Goal: Task Accomplishment & Management: Manage account settings

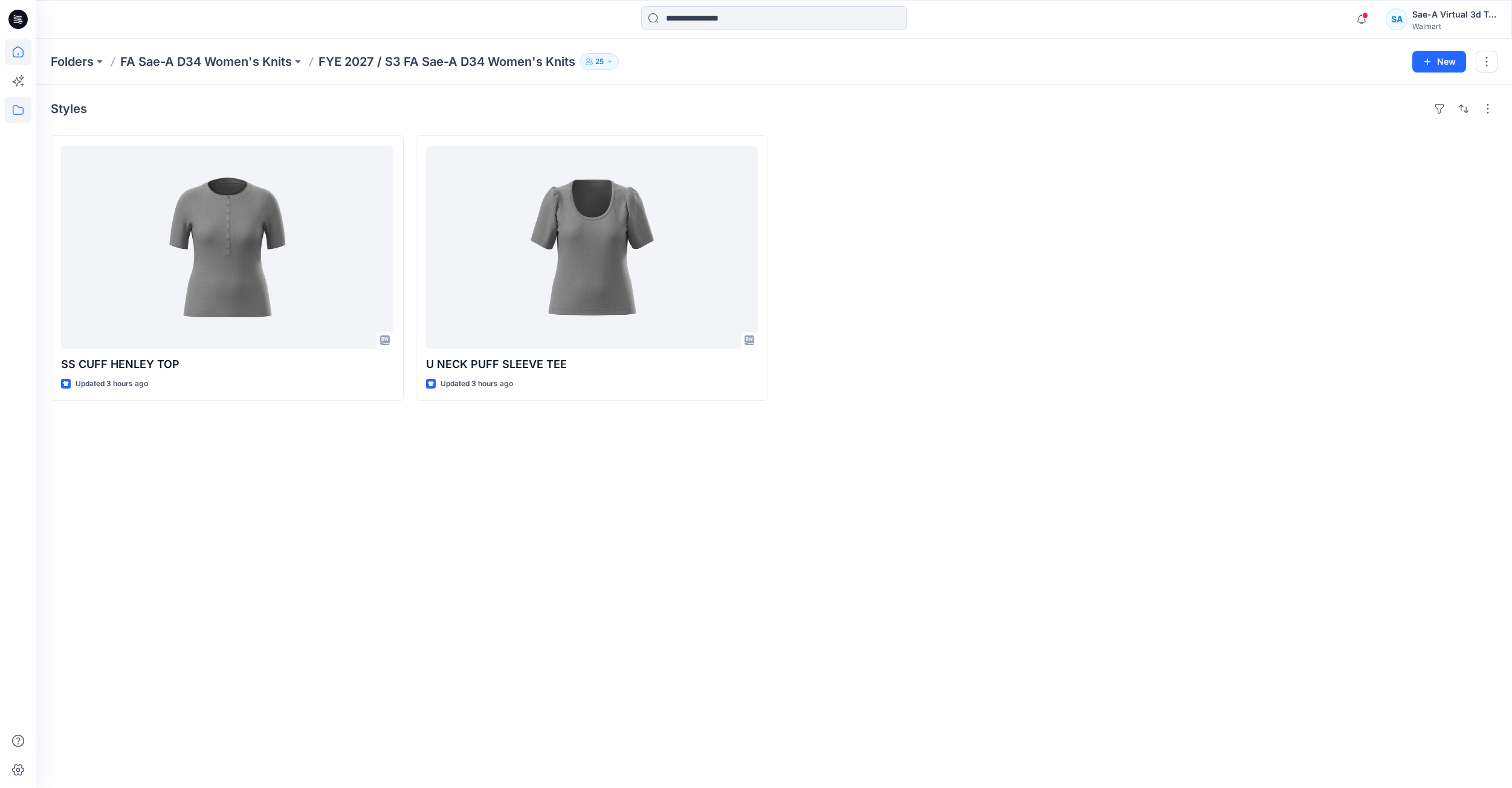
click at [18, 57] on icon at bounding box center [18, 52] width 27 height 27
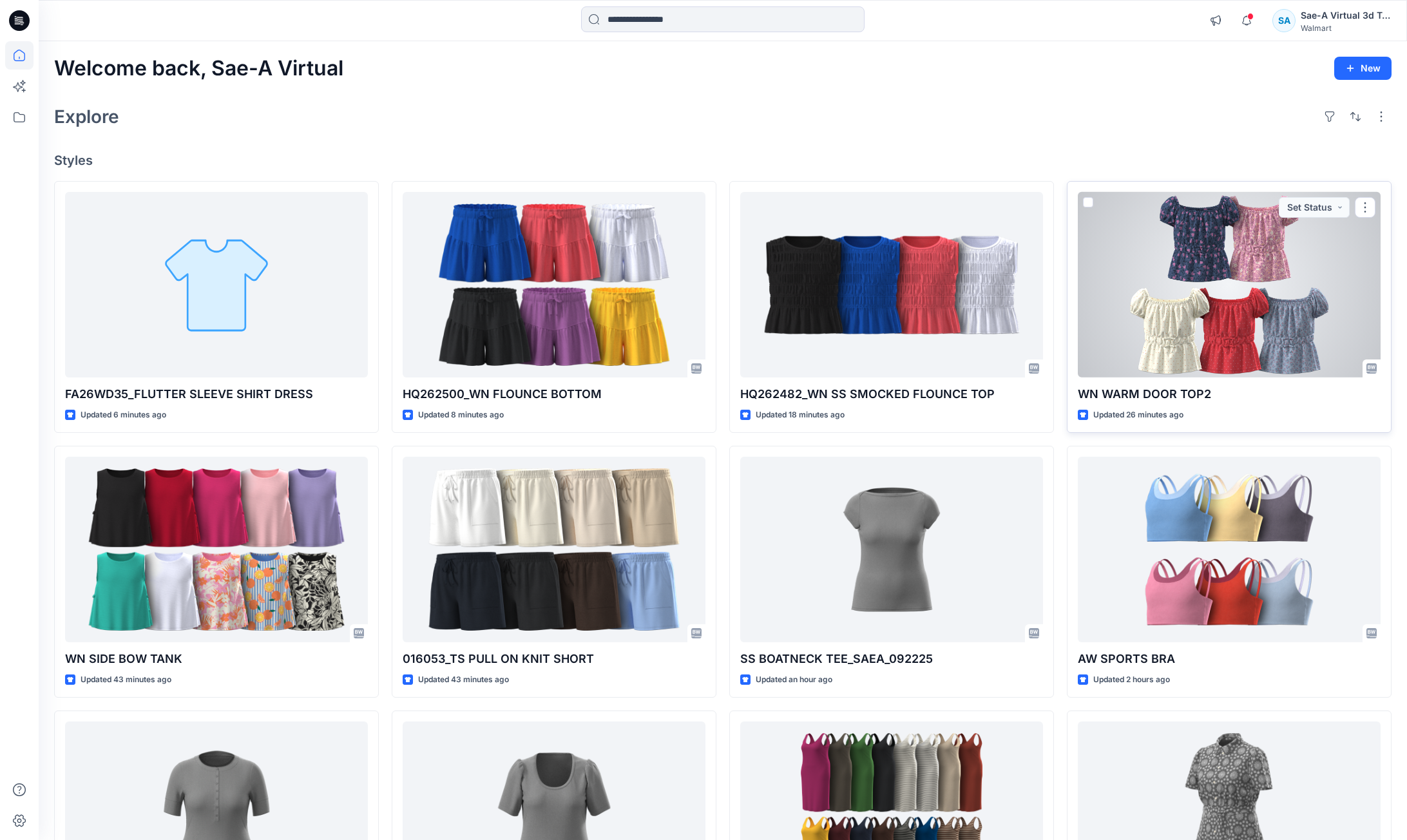
click at [1162, 335] on div at bounding box center [1229, 285] width 303 height 186
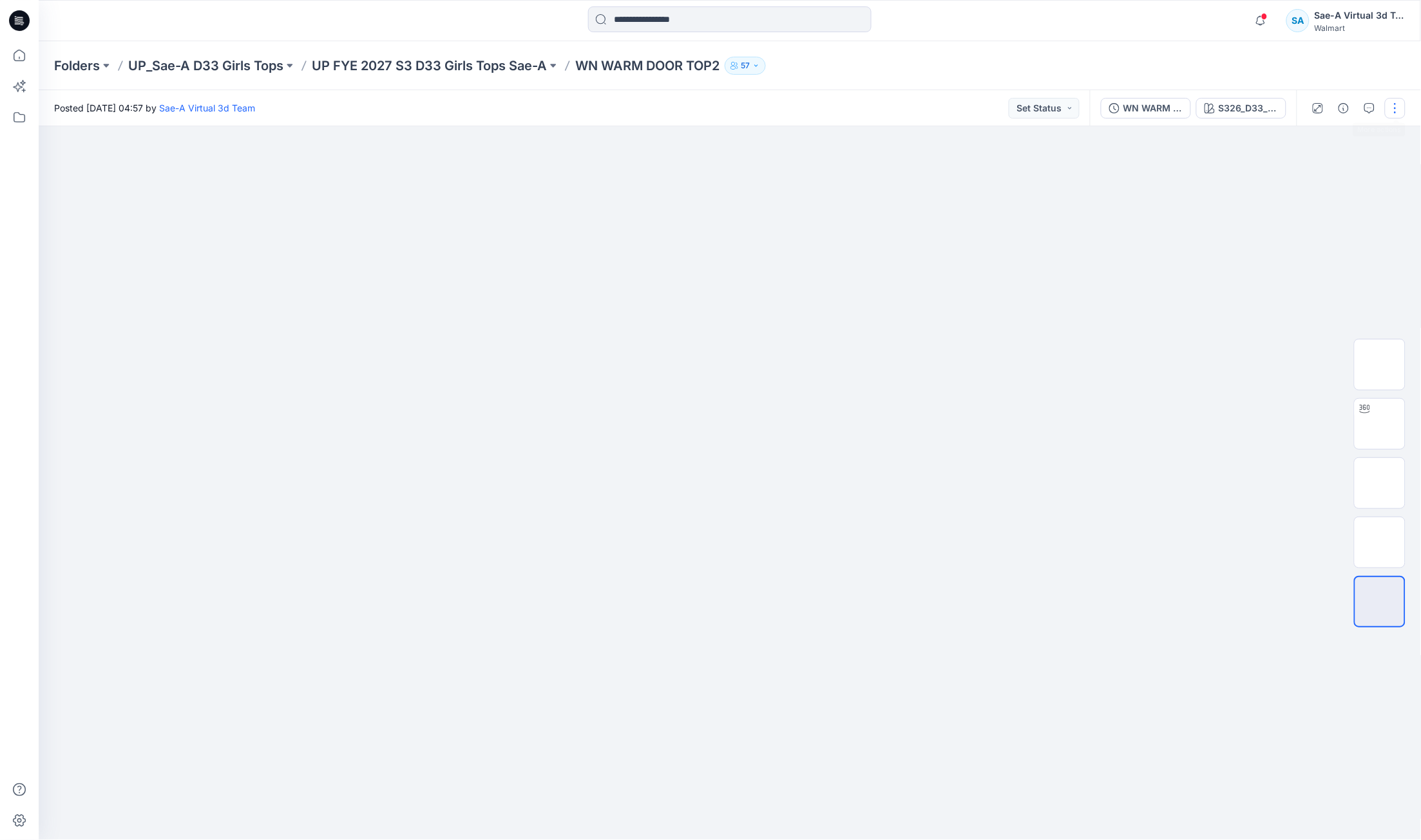
click at [1400, 106] on button "button" at bounding box center [1395, 108] width 21 height 21
click at [1331, 163] on button "Edit" at bounding box center [1341, 173] width 118 height 24
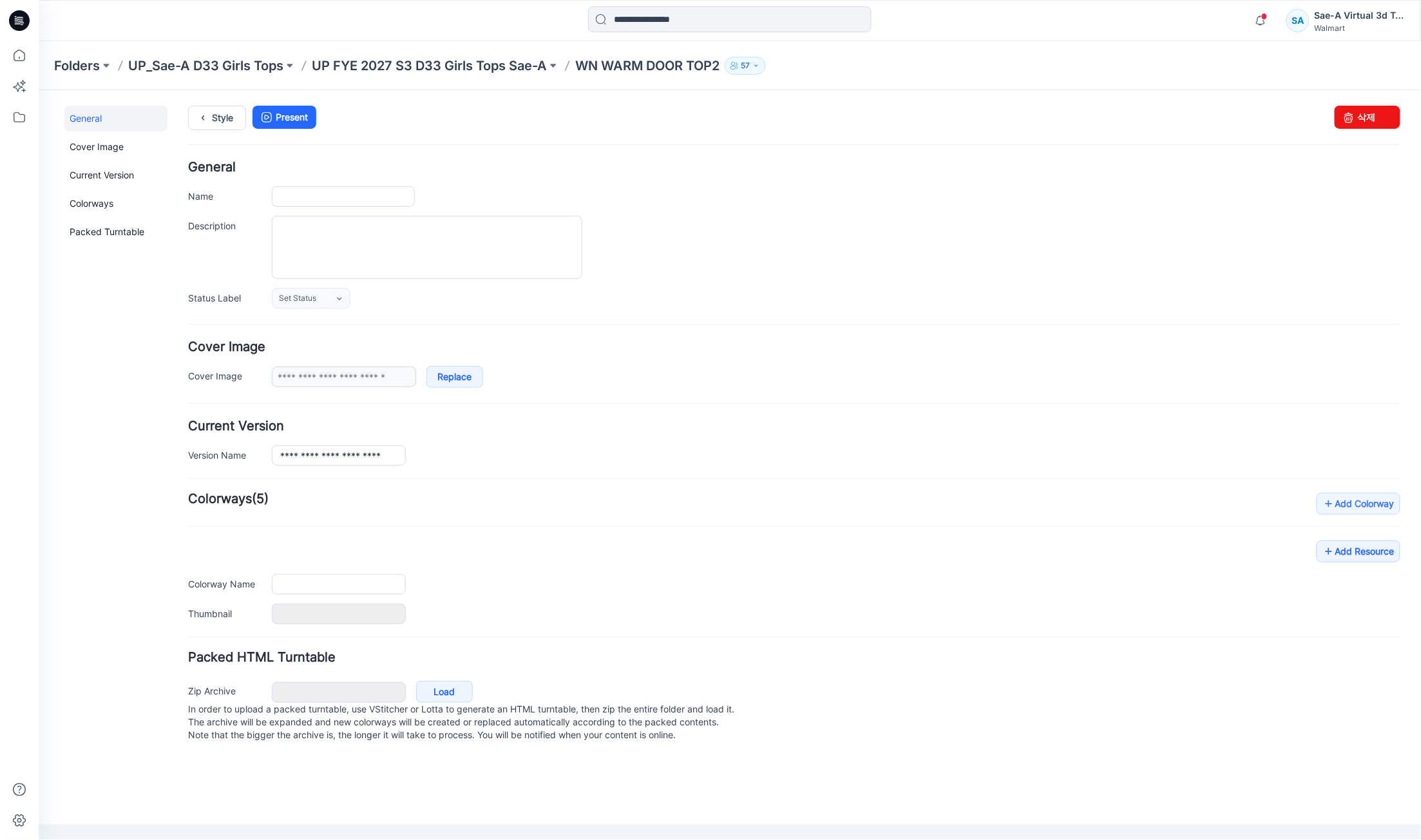
type input "**********"
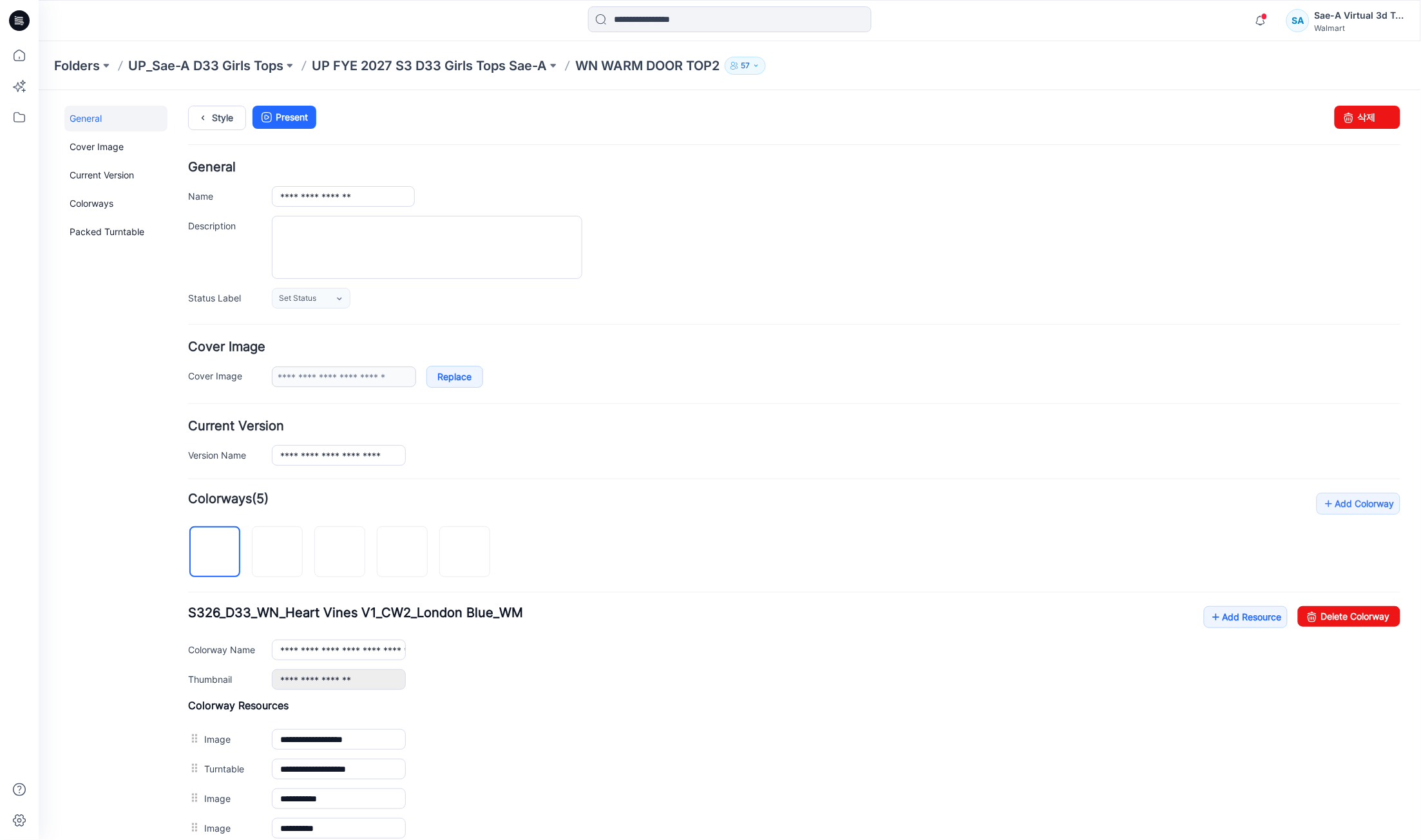
click at [1234, 633] on div "**********" at bounding box center [793, 648] width 1213 height 84
click at [1238, 628] on link "Add Resource" at bounding box center [1245, 616] width 84 height 22
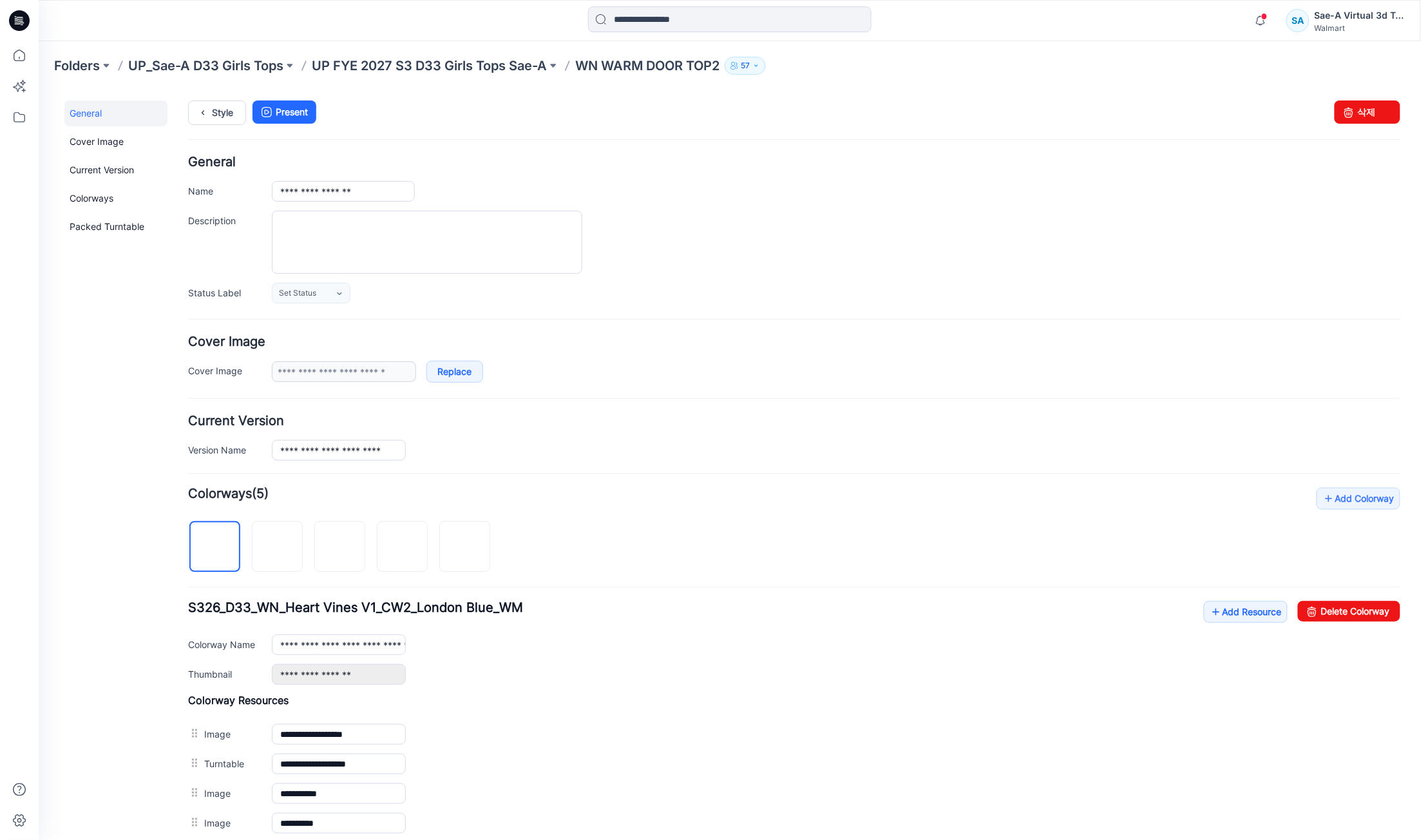
scroll to position [97, 0]
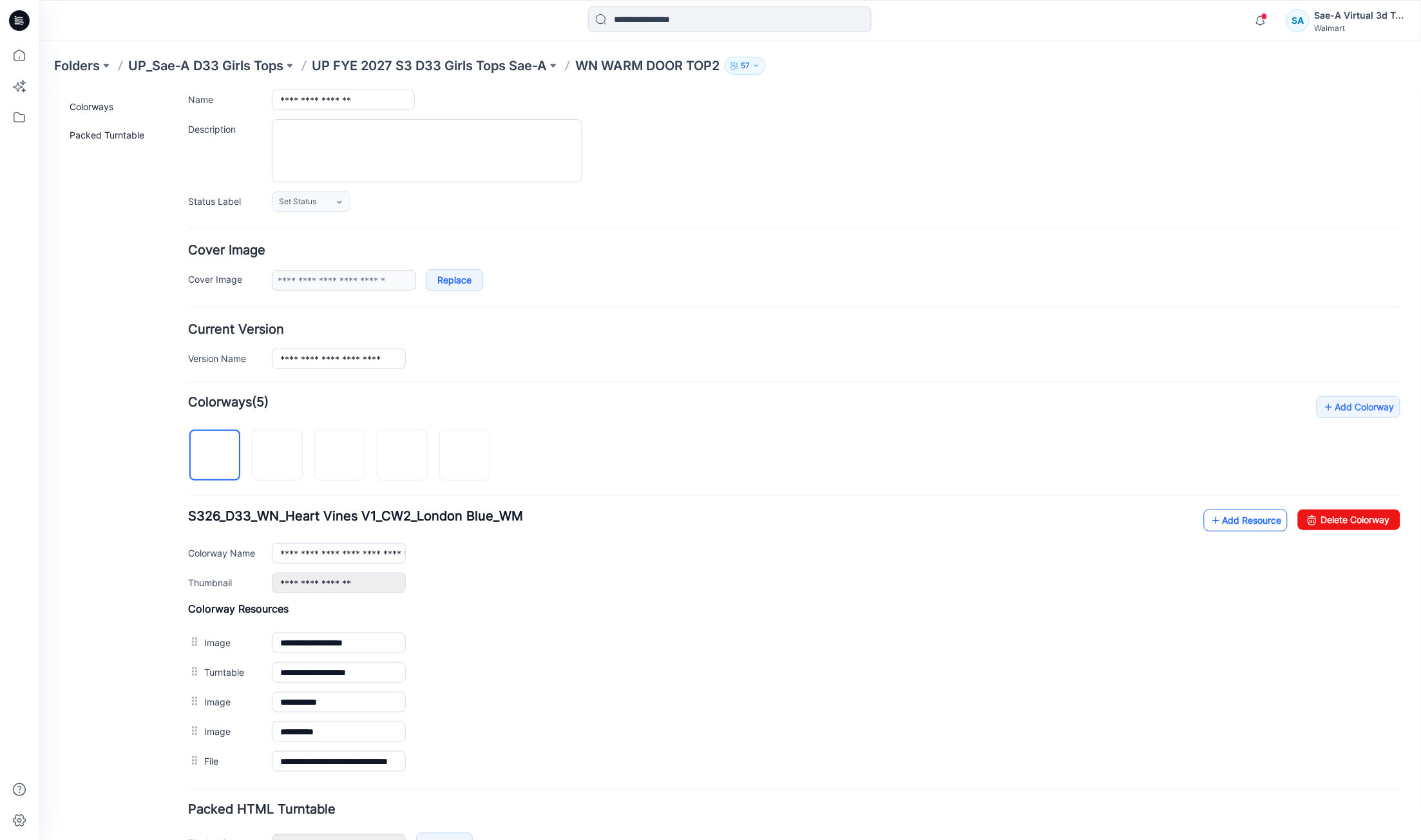
click at [1209, 519] on icon at bounding box center [1215, 520] width 12 height 21
click at [1240, 515] on link "Add Resource" at bounding box center [1245, 519] width 84 height 22
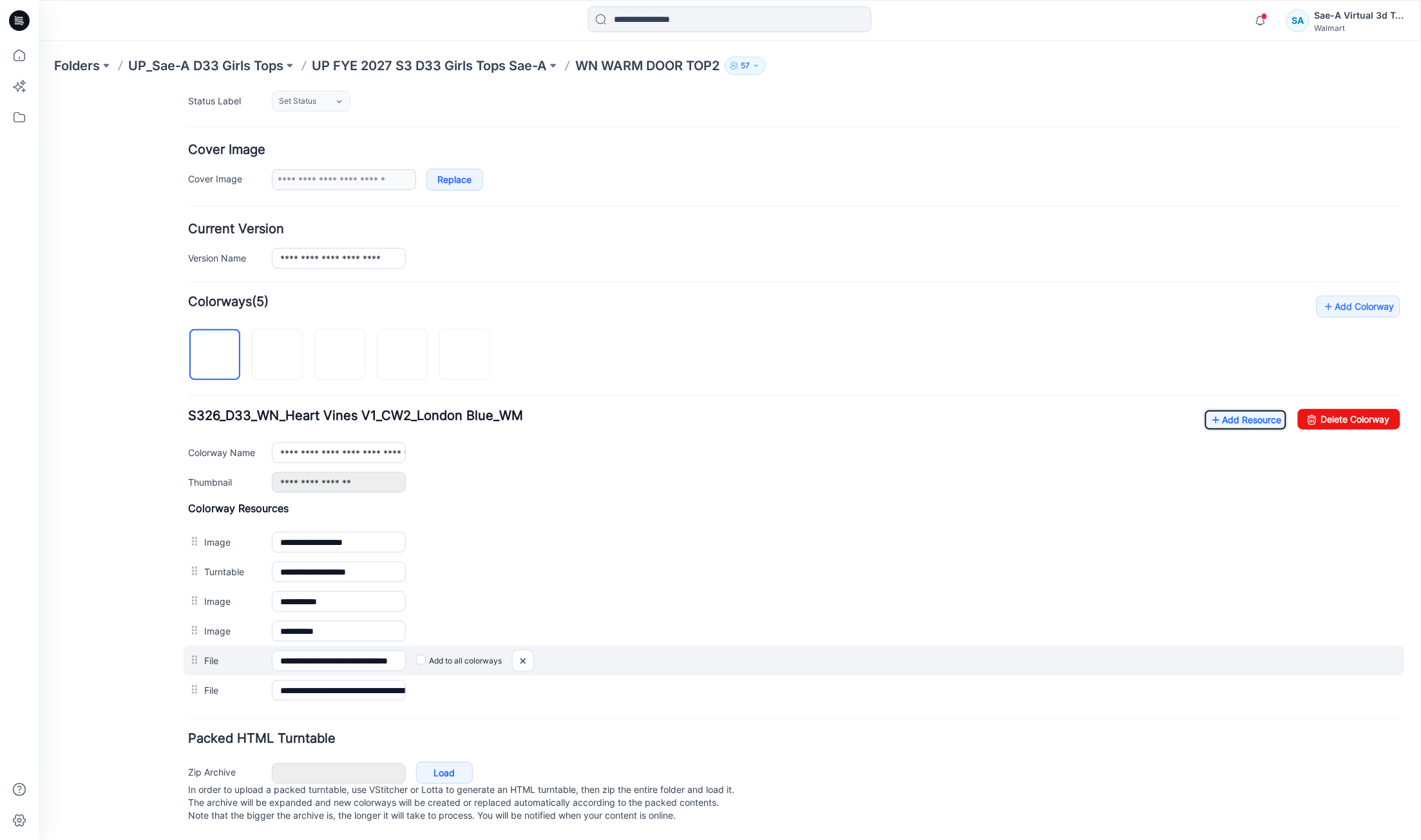
scroll to position [214, 0]
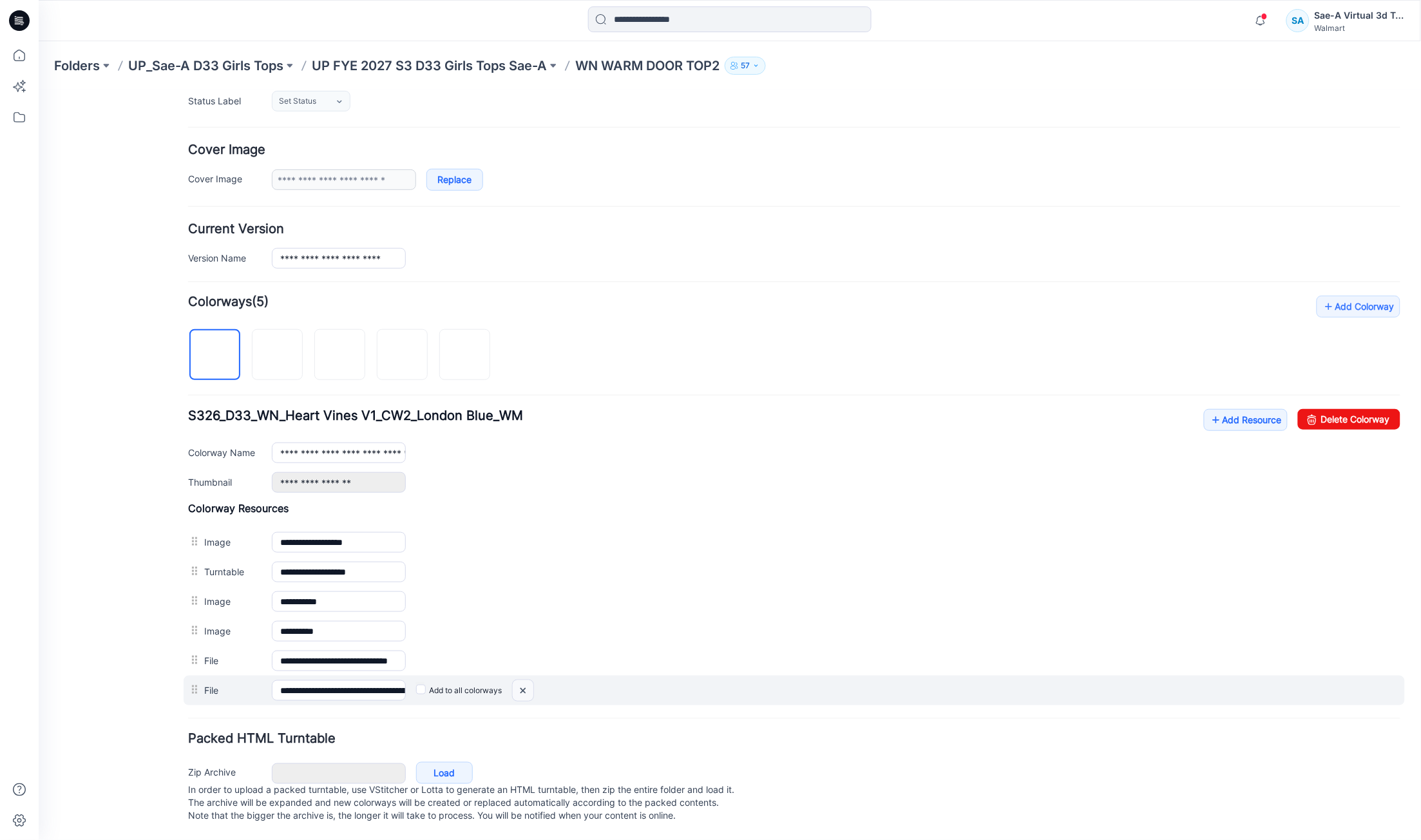
click at [527, 679] on img at bounding box center [523, 690] width 21 height 21
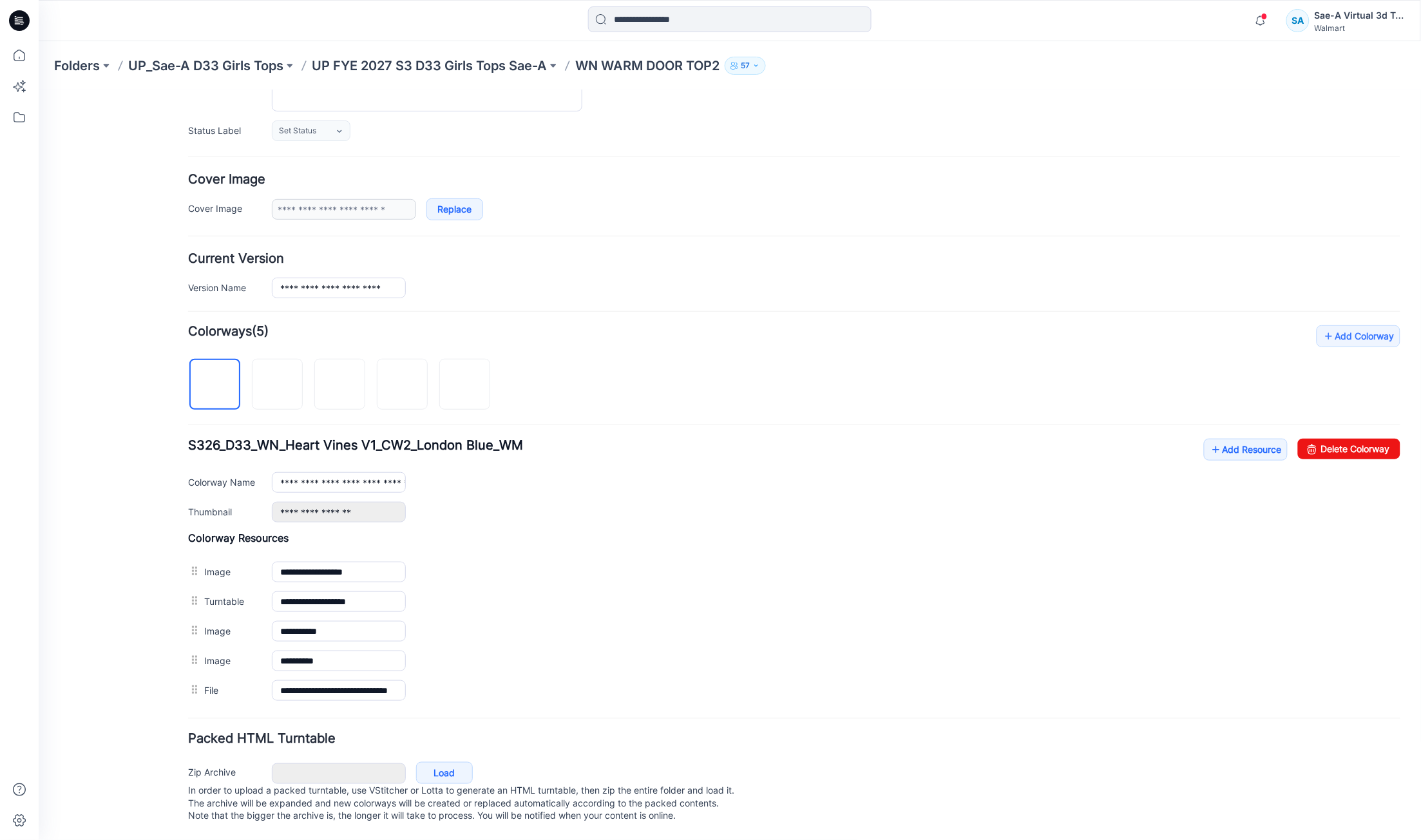
scroll to position [184, 0]
click at [1221, 438] on link "Add Resource" at bounding box center [1245, 448] width 84 height 22
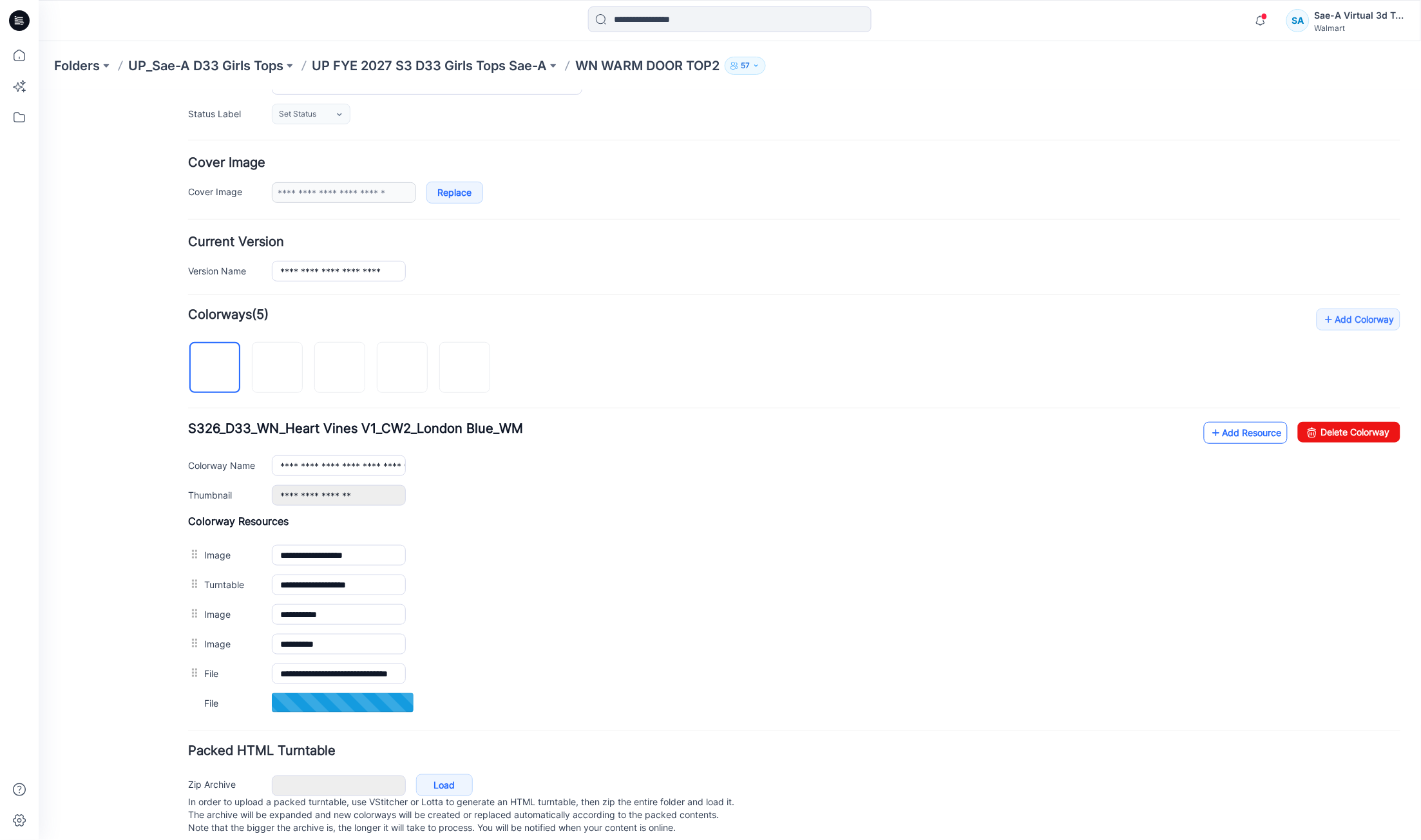
click at [1216, 424] on link "Add Resource" at bounding box center [1245, 432] width 84 height 22
click at [1204, 442] on link "Add Resource" at bounding box center [1245, 432] width 84 height 22
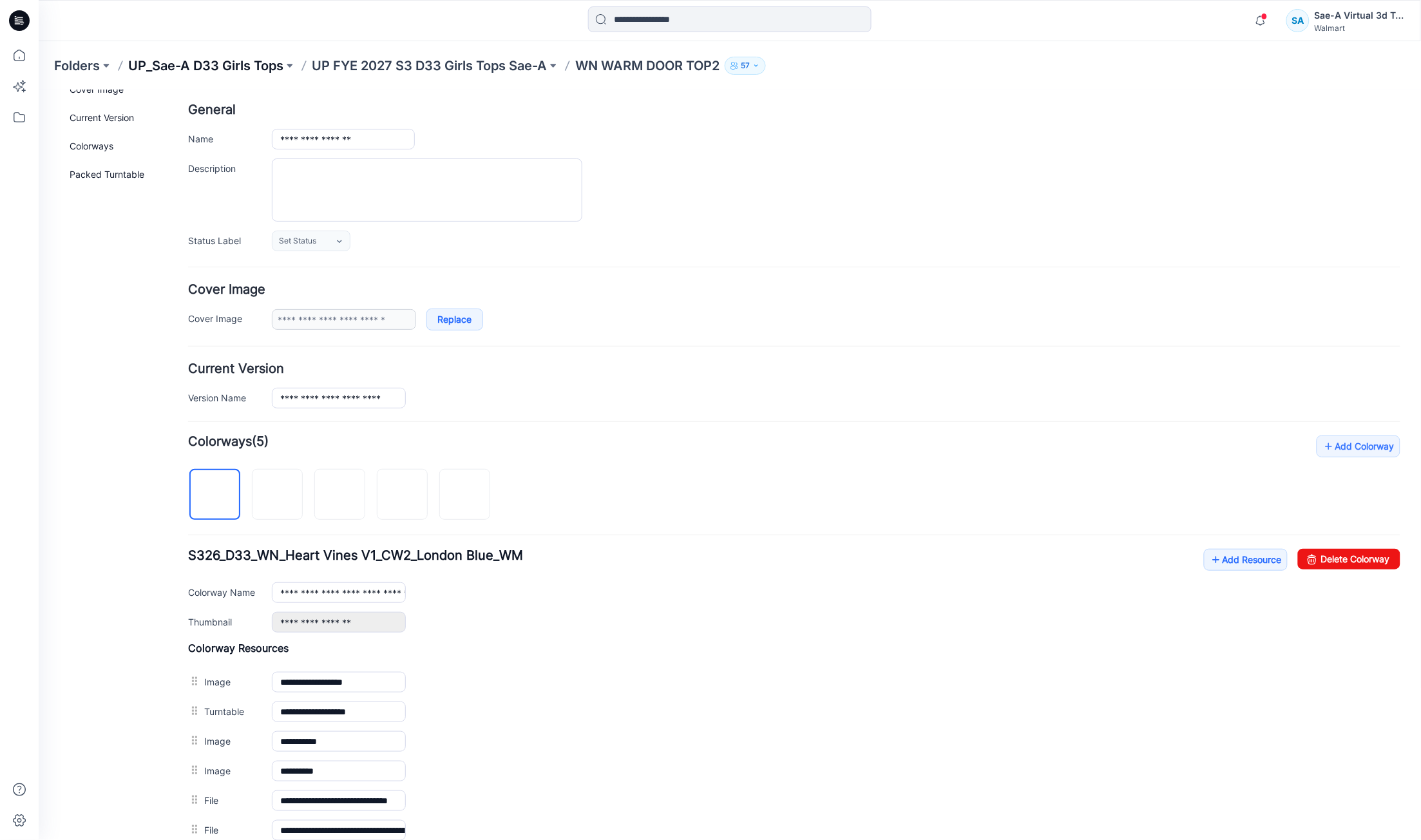
scroll to position [0, 0]
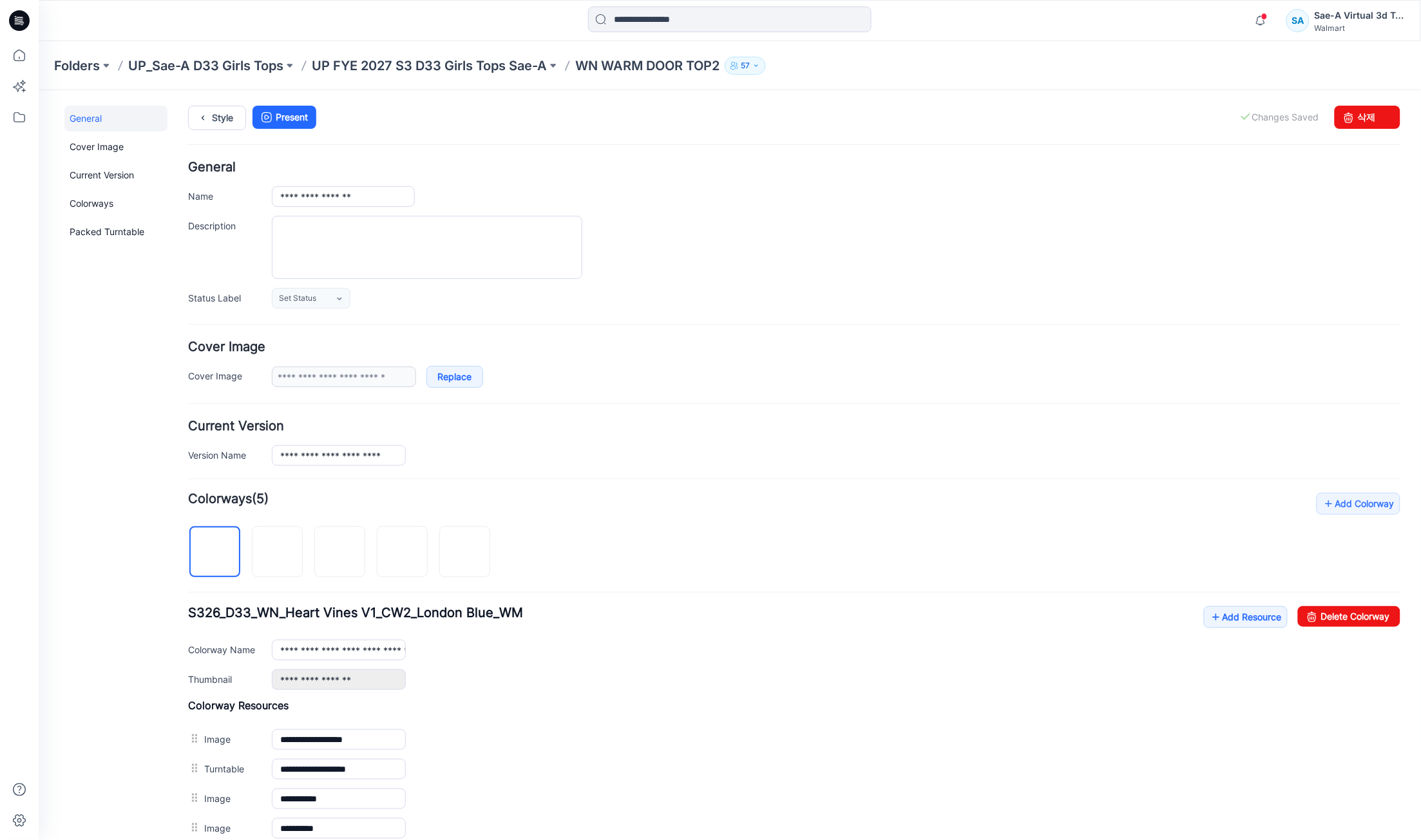
click at [214, 130] on div "Style Present Changes Saved 삭제" at bounding box center [793, 133] width 1213 height 55
click at [221, 116] on link "Style" at bounding box center [216, 118] width 58 height 25
